Goal: Information Seeking & Learning: Learn about a topic

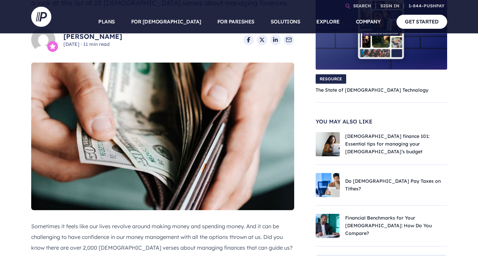
scroll to position [165, 0]
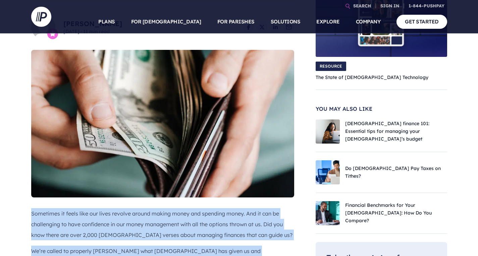
drag, startPoint x: 32, startPoint y: 27, endPoint x: 27, endPoint y: 199, distance: 172.0
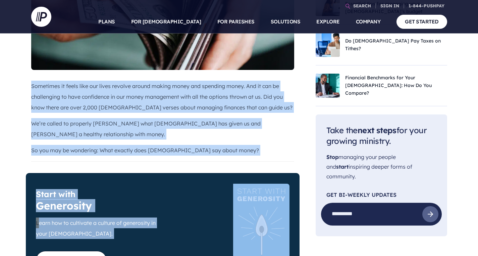
scroll to position [299, 0]
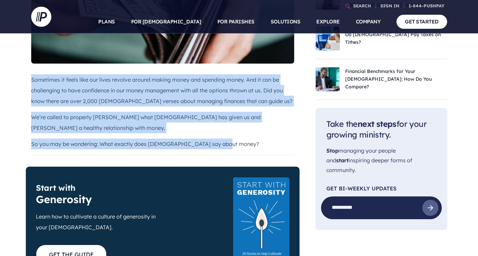
drag, startPoint x: 30, startPoint y: 59, endPoint x: 271, endPoint y: 110, distance: 245.9
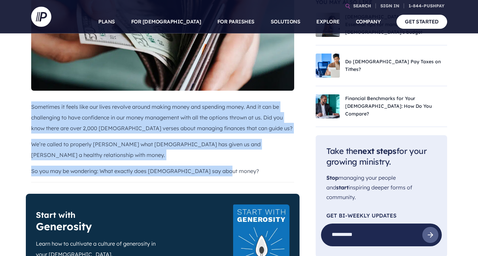
scroll to position [266, 0]
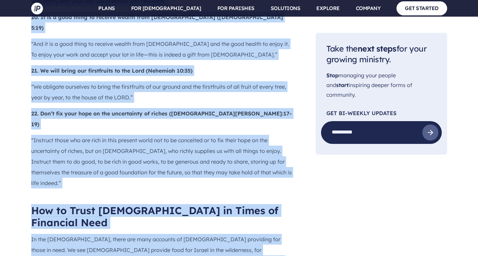
scroll to position [2076, 0]
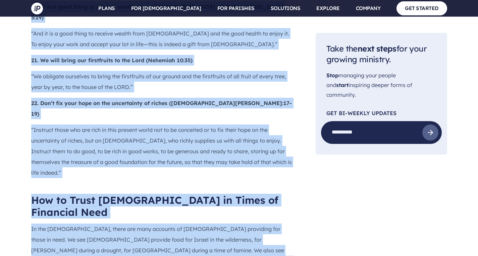
drag, startPoint x: 32, startPoint y: 110, endPoint x: 226, endPoint y: 191, distance: 210.3
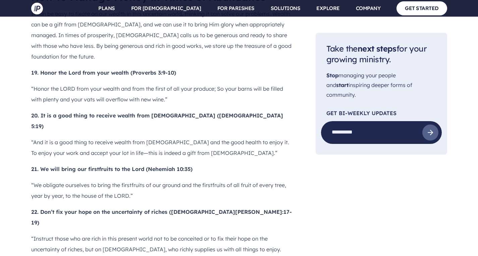
scroll to position [1947, 0]
